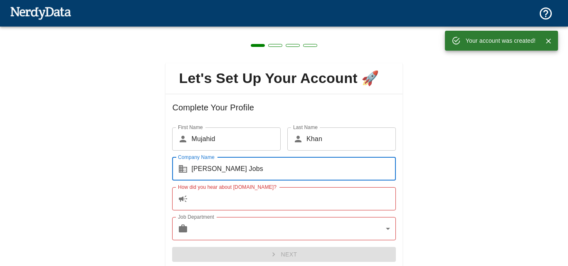
scroll to position [32, 0]
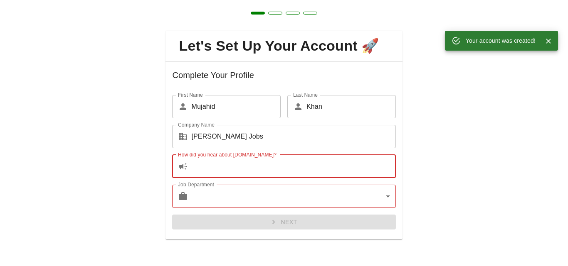
click at [216, 168] on input "How did you hear about [DOMAIN_NAME]?" at bounding box center [293, 166] width 204 height 23
click at [227, 29] on body "Technologies Domains Pricing Products Your account was created! Create a Report…" at bounding box center [284, 14] width 568 height 29
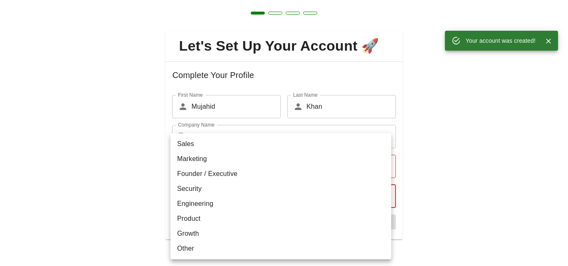
click at [217, 196] on li "Security" at bounding box center [280, 189] width 221 height 15
type input "security"
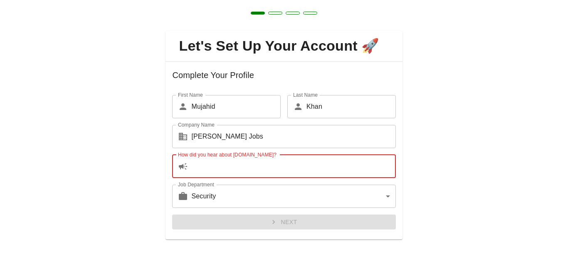
click at [212, 168] on input "How did you hear about [DOMAIN_NAME]?" at bounding box center [293, 166] width 204 height 23
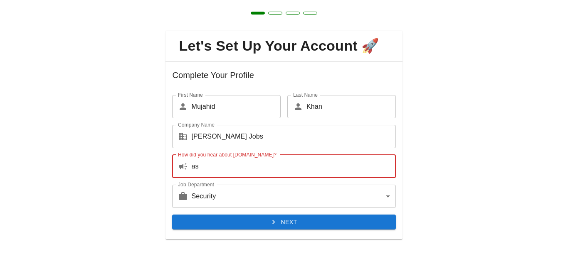
type input "as"
click at [245, 215] on button "Next" at bounding box center [283, 222] width 223 height 15
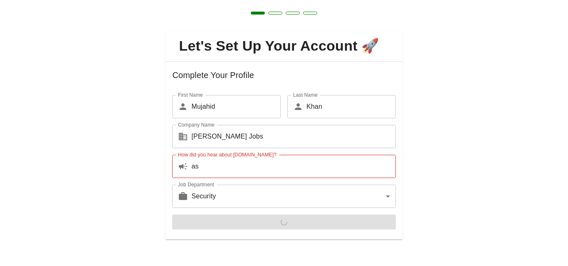
scroll to position [0, 0]
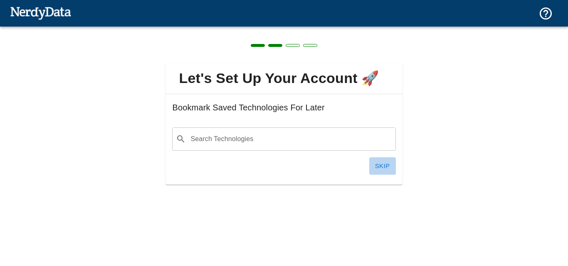
click at [380, 162] on button "Skip" at bounding box center [382, 166] width 27 height 17
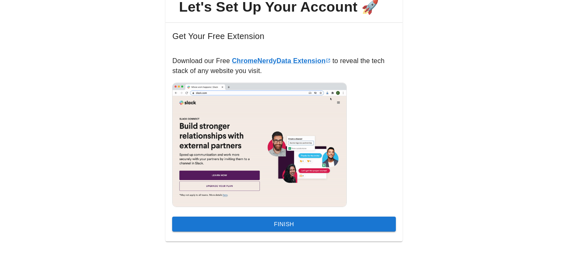
scroll to position [74, 0]
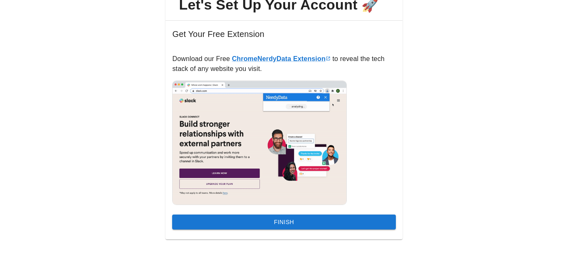
click at [311, 223] on button "Finish" at bounding box center [283, 222] width 223 height 15
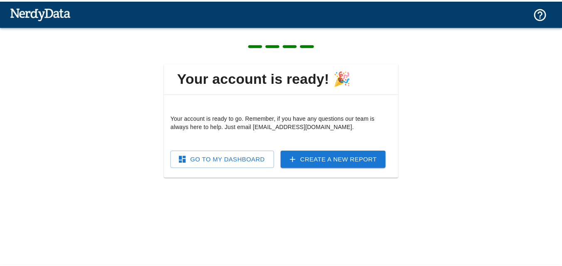
scroll to position [0, 0]
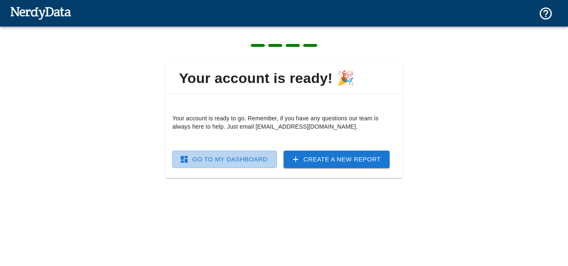
click at [239, 164] on link "Go To My Dashboard" at bounding box center [224, 159] width 104 height 17
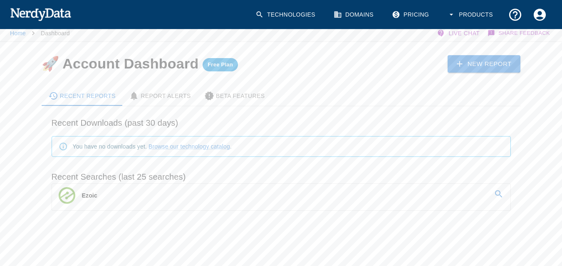
scroll to position [5, 0]
click at [87, 197] on span "Ezoic" at bounding box center [89, 194] width 15 height 7
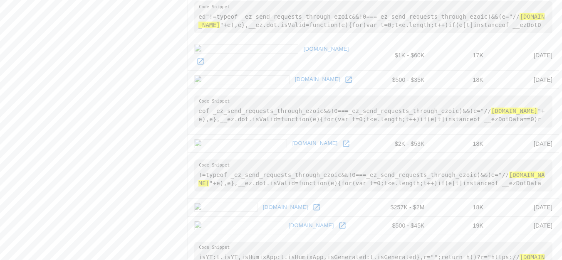
scroll to position [1052, 0]
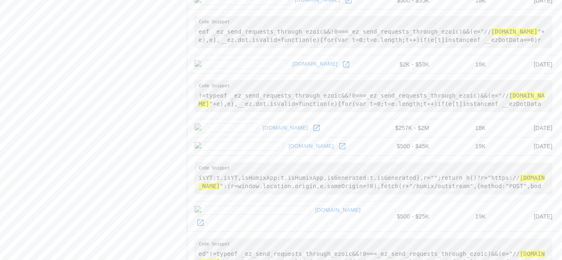
click at [313, 204] on link "[DOMAIN_NAME]" at bounding box center [337, 210] width 49 height 13
click at [286, 140] on link "[DOMAIN_NAME]" at bounding box center [310, 146] width 49 height 13
click at [261, 122] on link "[DOMAIN_NAME]" at bounding box center [285, 128] width 49 height 13
click at [290, 58] on link "[DOMAIN_NAME]" at bounding box center [314, 64] width 49 height 13
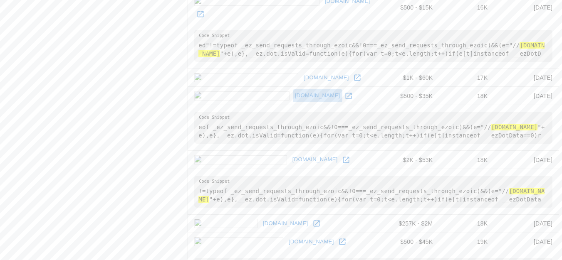
click at [293, 89] on link "[DOMAIN_NAME]" at bounding box center [317, 95] width 49 height 13
click at [301, 71] on link "[DOMAIN_NAME]" at bounding box center [325, 77] width 49 height 13
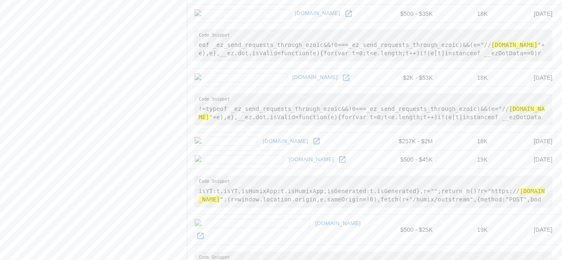
scroll to position [1052, 0]
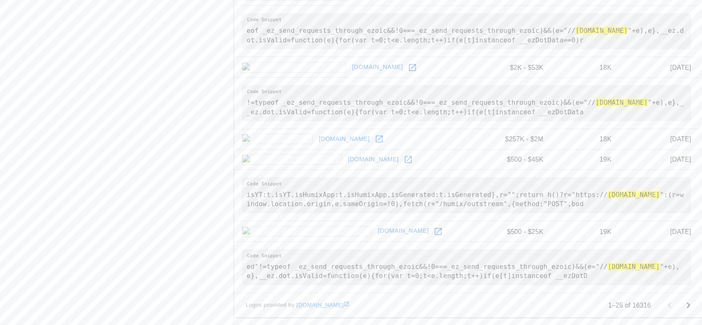
scroll to position [991, 0]
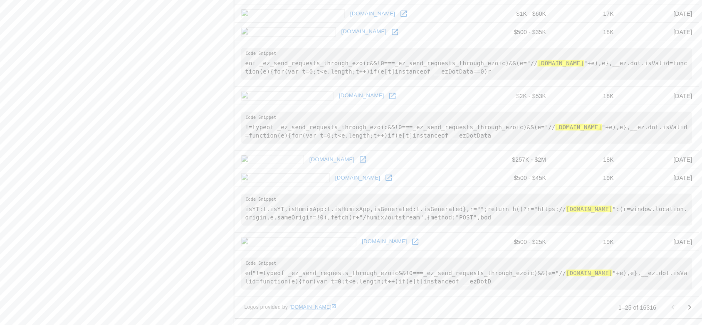
drag, startPoint x: 565, startPoint y: 0, endPoint x: 371, endPoint y: 305, distance: 361.3
click at [370, 266] on div "Logos provided by [DOMAIN_NAME]" at bounding box center [431, 307] width 374 height 8
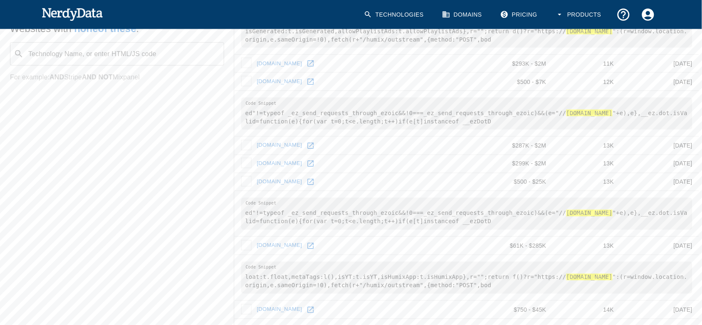
scroll to position [0, 0]
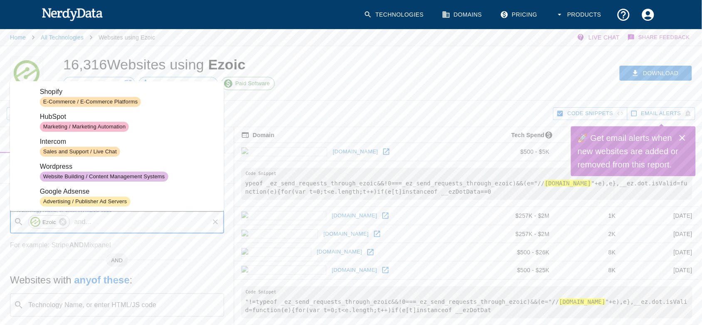
click at [101, 219] on input "Technology Name, or enter HTML/JS code" at bounding box center [151, 222] width 113 height 16
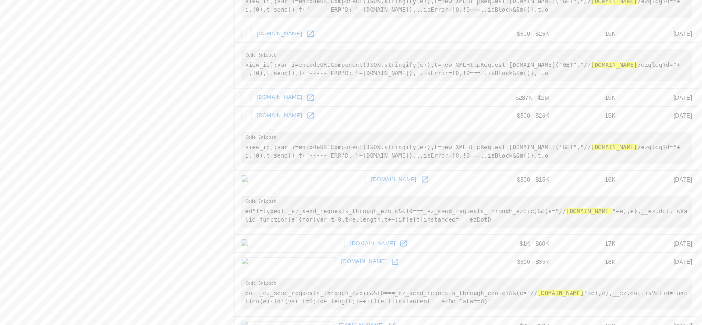
scroll to position [991, 0]
